Goal: Browse casually: Explore the website without a specific task or goal

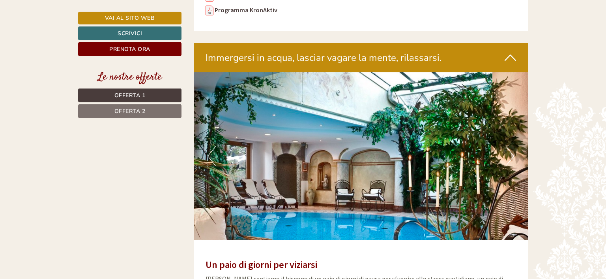
scroll to position [1721, 0]
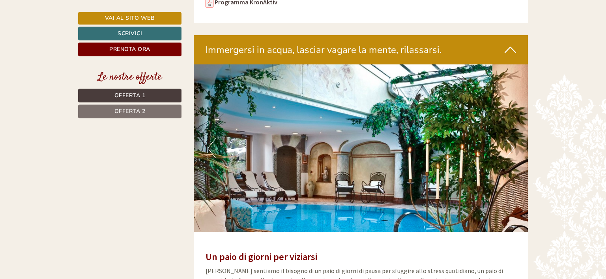
click at [515, 137] on img at bounding box center [361, 147] width 335 height 167
click at [506, 138] on button "Next" at bounding box center [510, 148] width 8 height 20
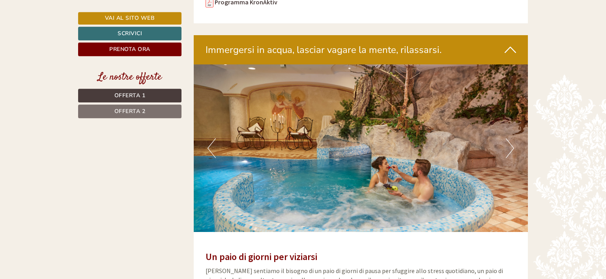
click at [506, 138] on button "Next" at bounding box center [510, 148] width 8 height 20
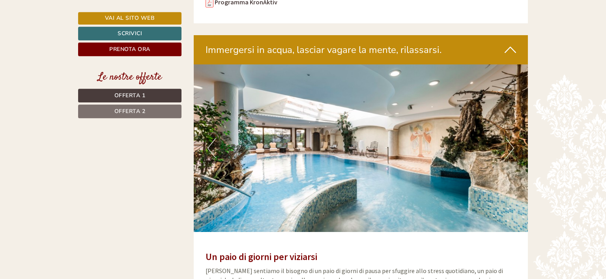
click at [506, 138] on button "Next" at bounding box center [510, 148] width 8 height 20
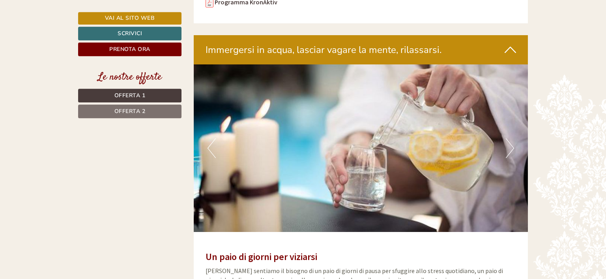
click at [506, 138] on button "Next" at bounding box center [510, 148] width 8 height 20
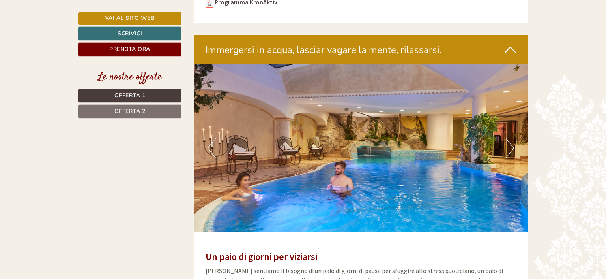
click at [506, 138] on button "Next" at bounding box center [510, 148] width 8 height 20
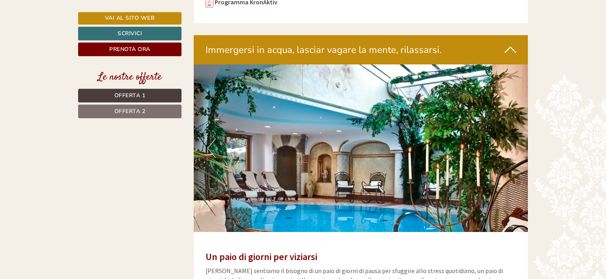
click at [506, 138] on button "Next" at bounding box center [510, 148] width 8 height 20
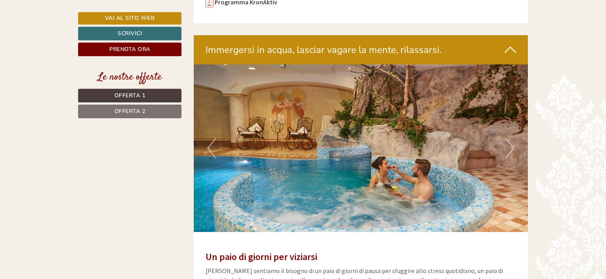
click at [506, 138] on button "Next" at bounding box center [510, 148] width 8 height 20
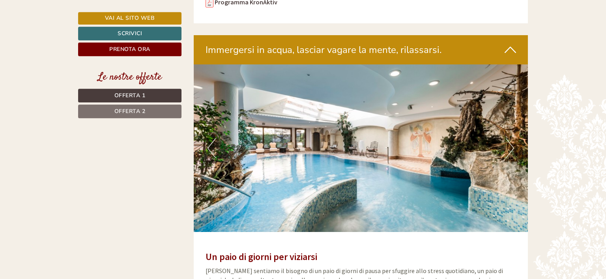
click at [506, 138] on button "Next" at bounding box center [510, 148] width 8 height 20
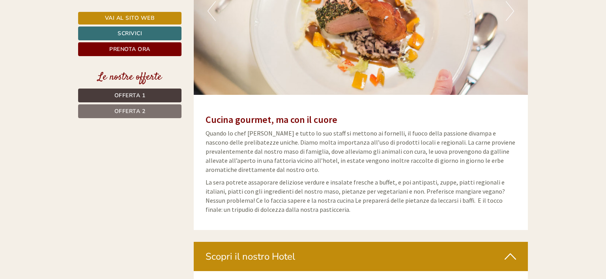
scroll to position [2382, 0]
